Goal: Task Accomplishment & Management: Use online tool/utility

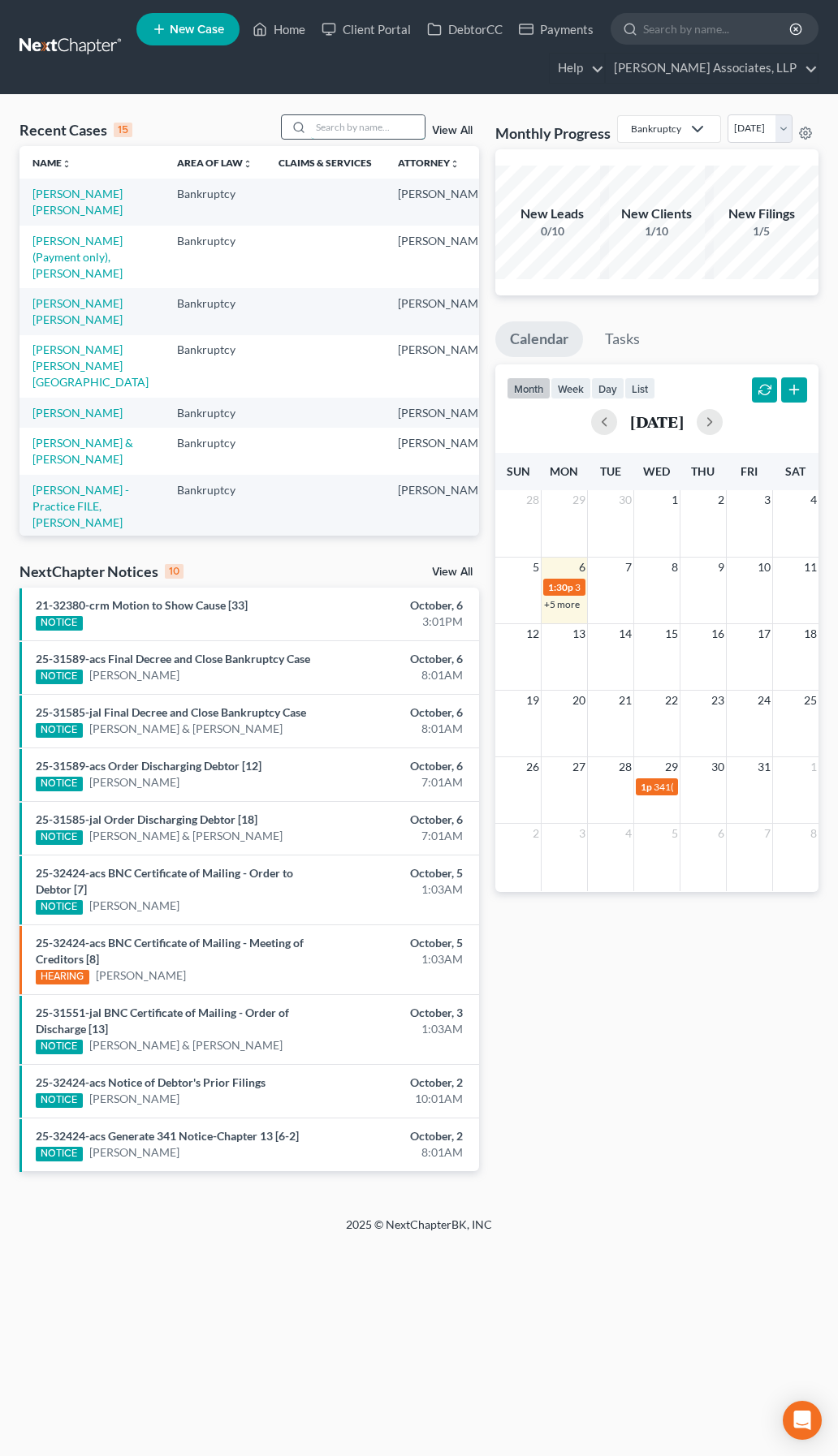
click at [382, 127] on input "search" at bounding box center [368, 127] width 114 height 23
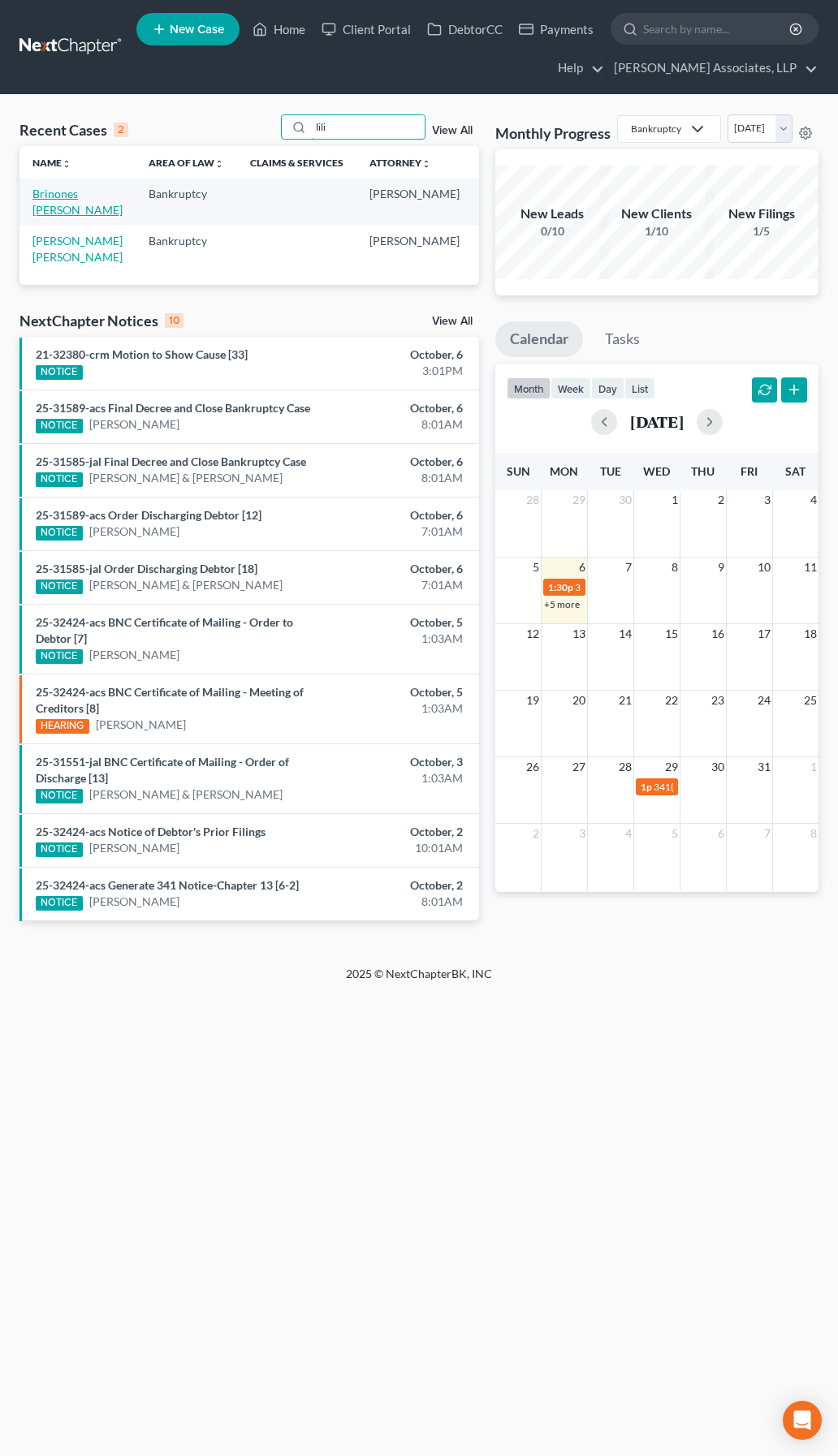
type input "lili"
click at [35, 217] on link "Brinones [PERSON_NAME]" at bounding box center [77, 202] width 90 height 30
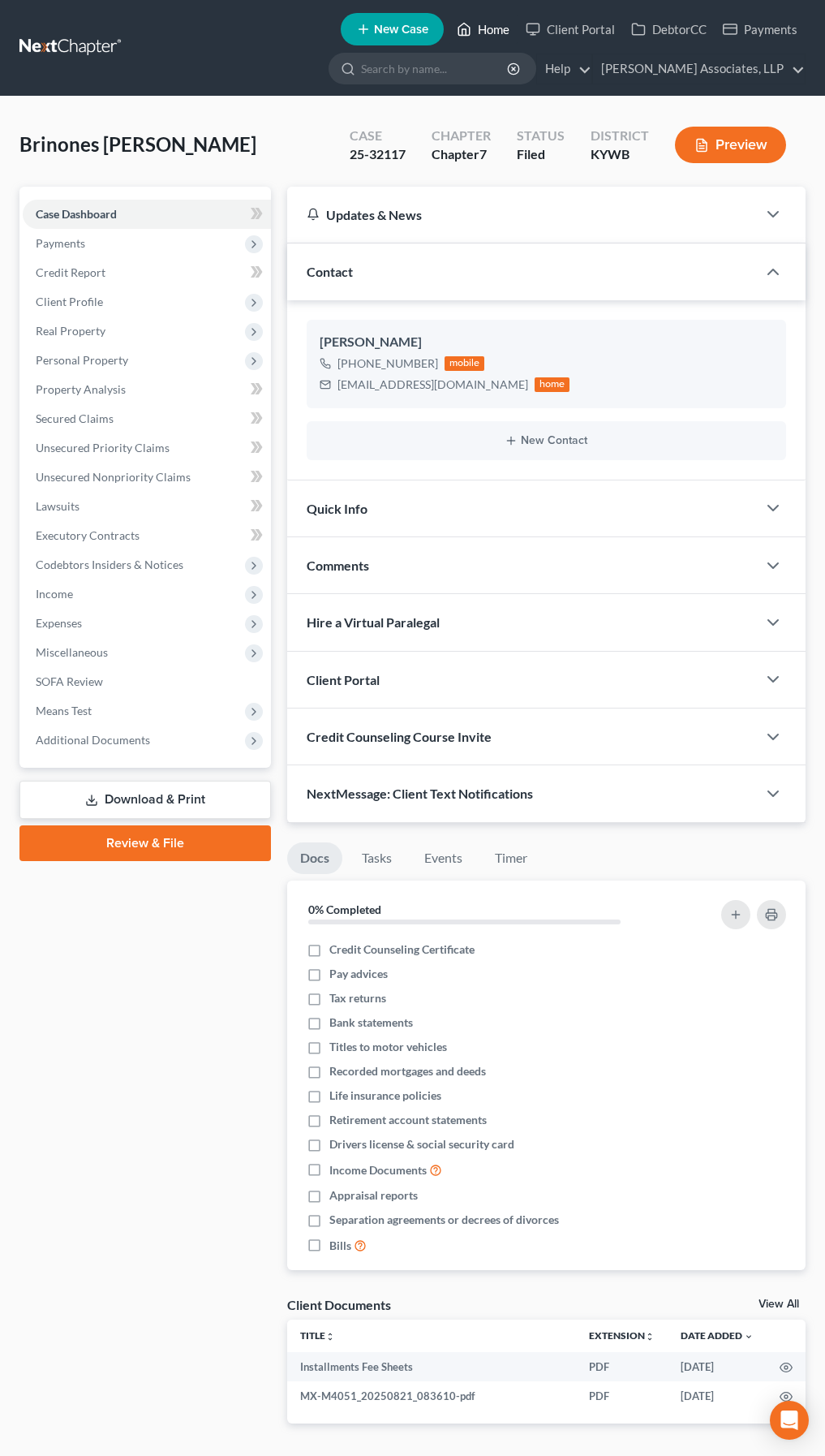
click at [496, 32] on link "Home" at bounding box center [483, 29] width 69 height 29
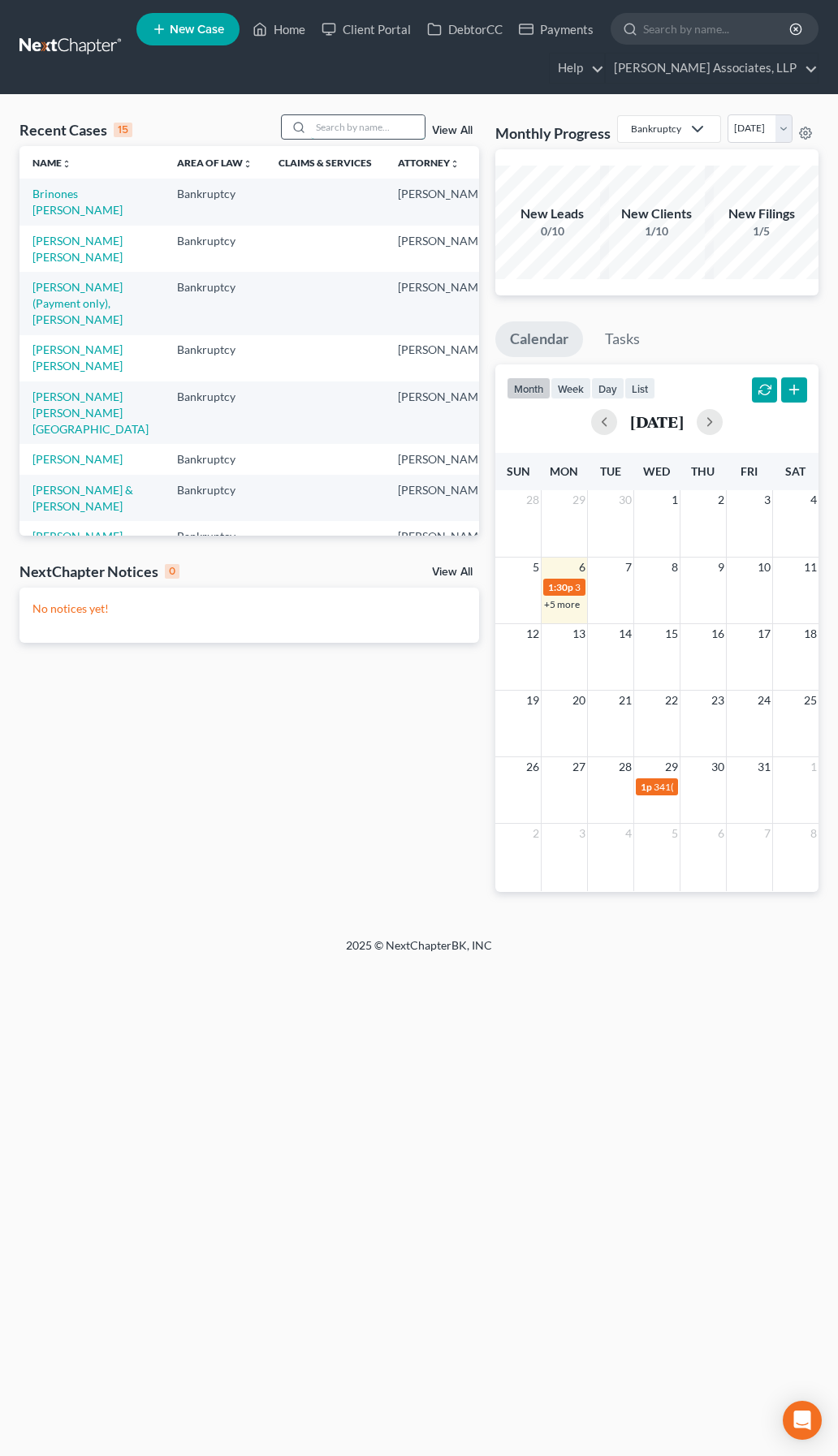
click at [398, 128] on input "search" at bounding box center [368, 127] width 114 height 23
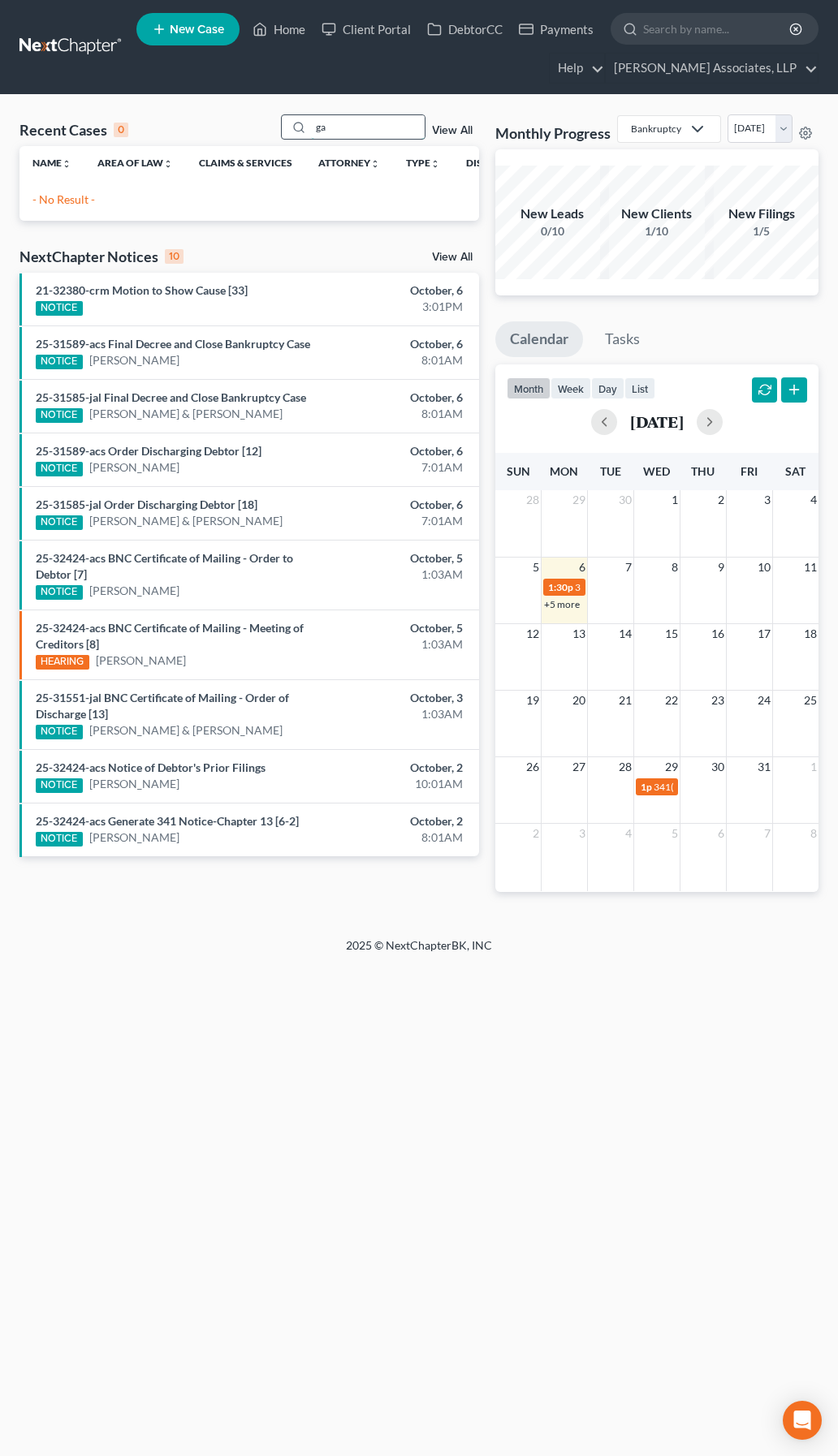
type input "g"
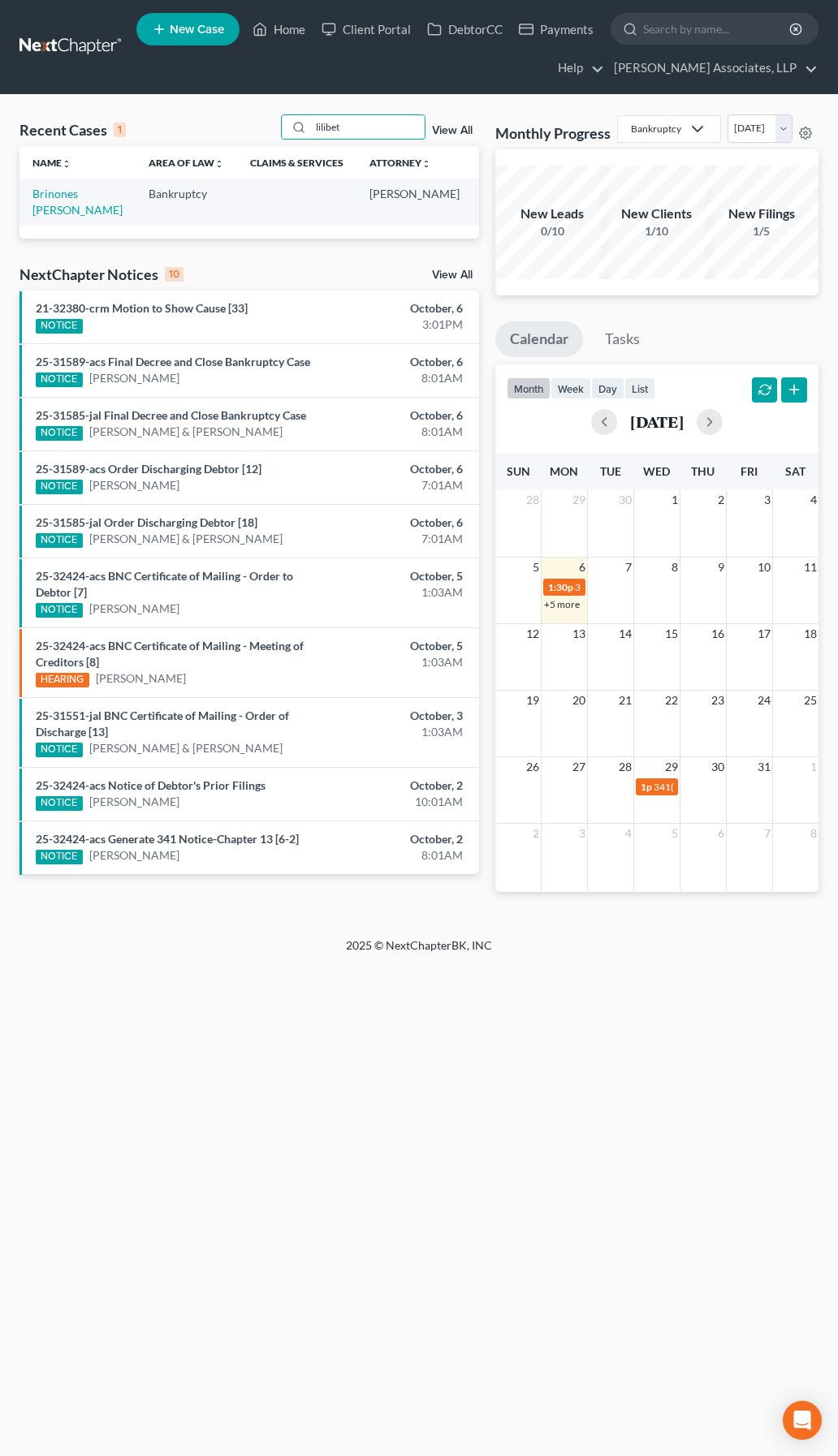
type input "lilibet"
click at [71, 196] on link "Brinones [PERSON_NAME]" at bounding box center [77, 202] width 90 height 30
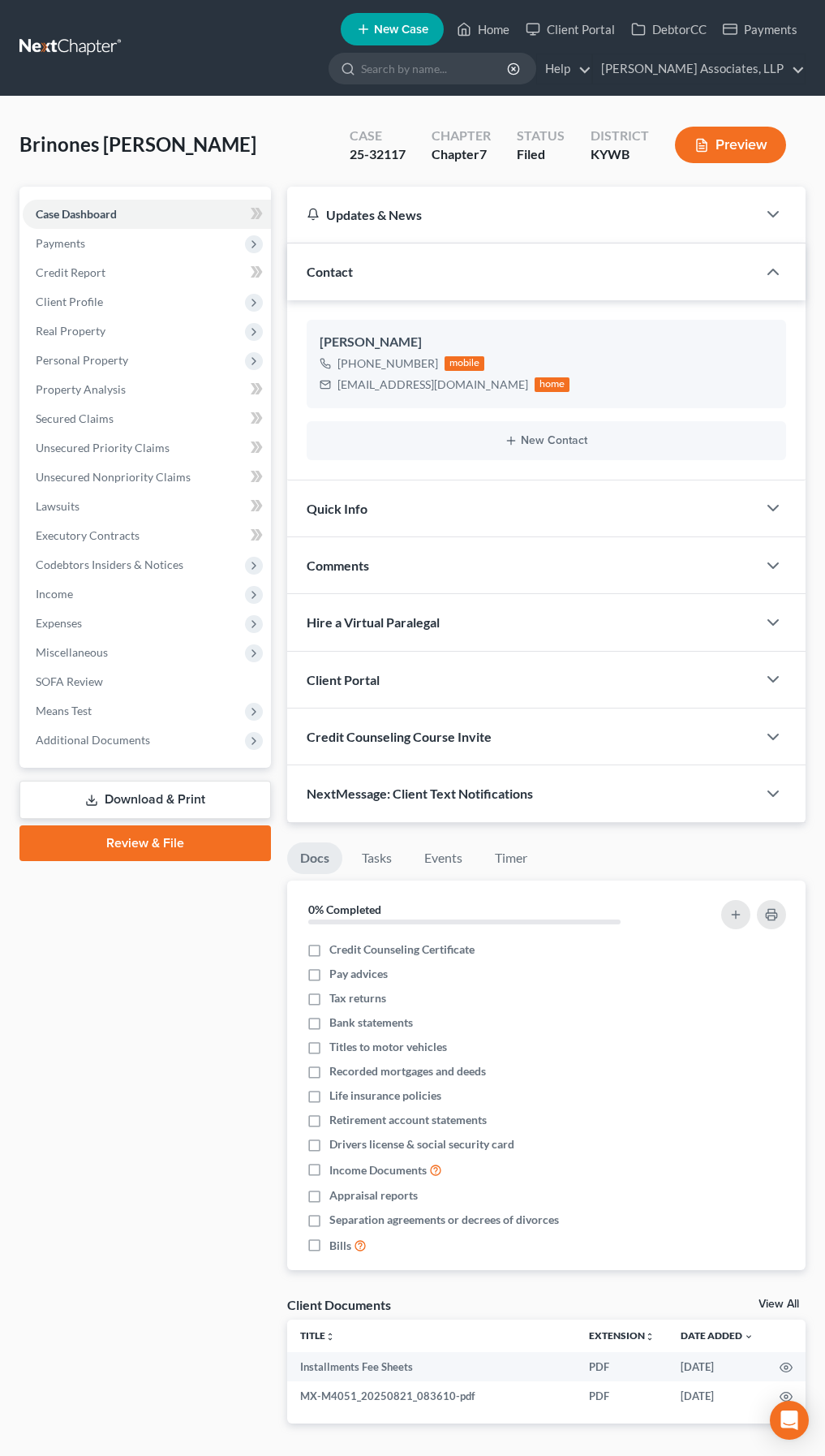
click at [727, 153] on button "Preview" at bounding box center [730, 145] width 111 height 37
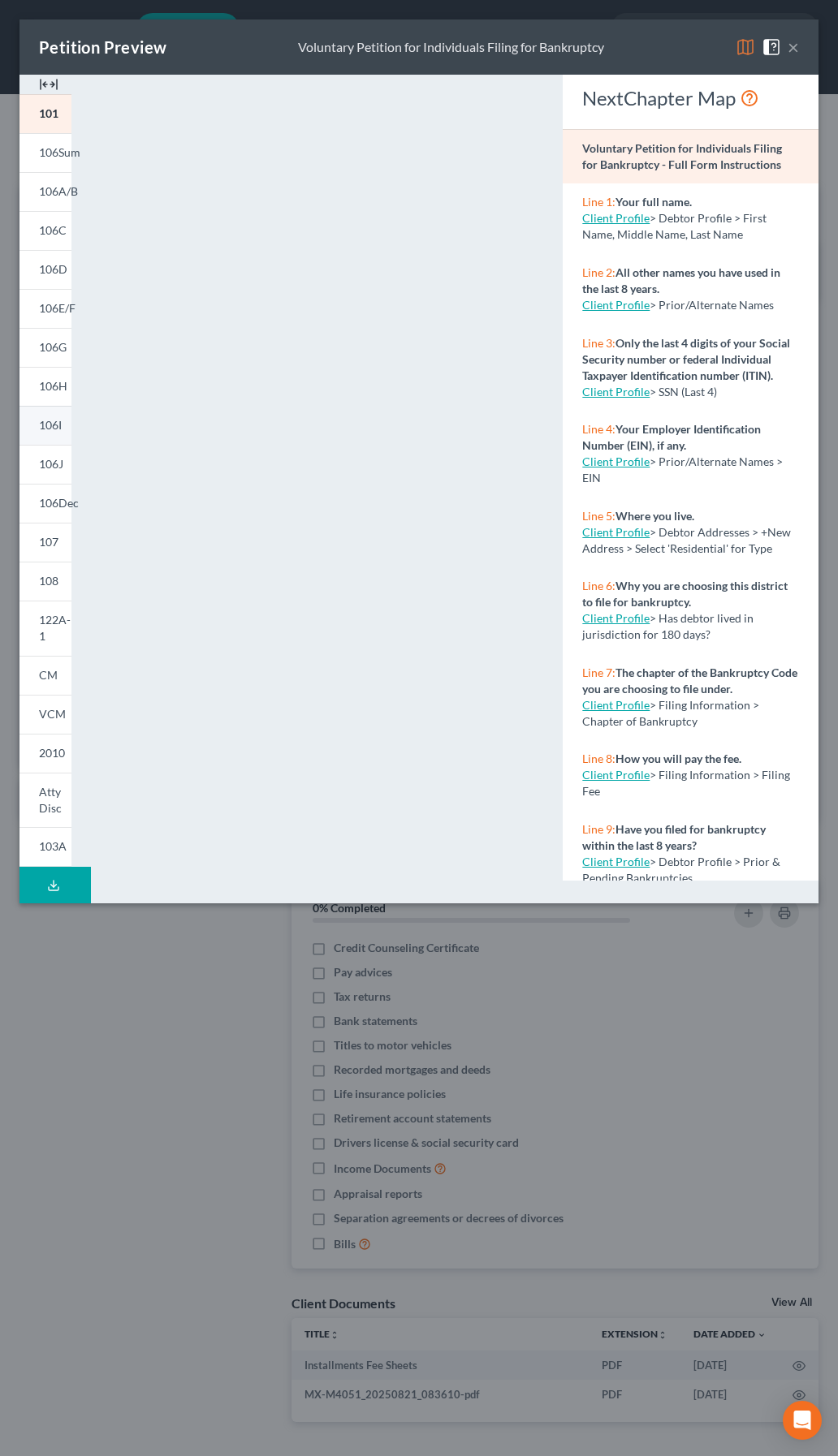
click at [62, 426] on link "106I" at bounding box center [45, 425] width 52 height 39
